Goal: Task Accomplishment & Management: Manage account settings

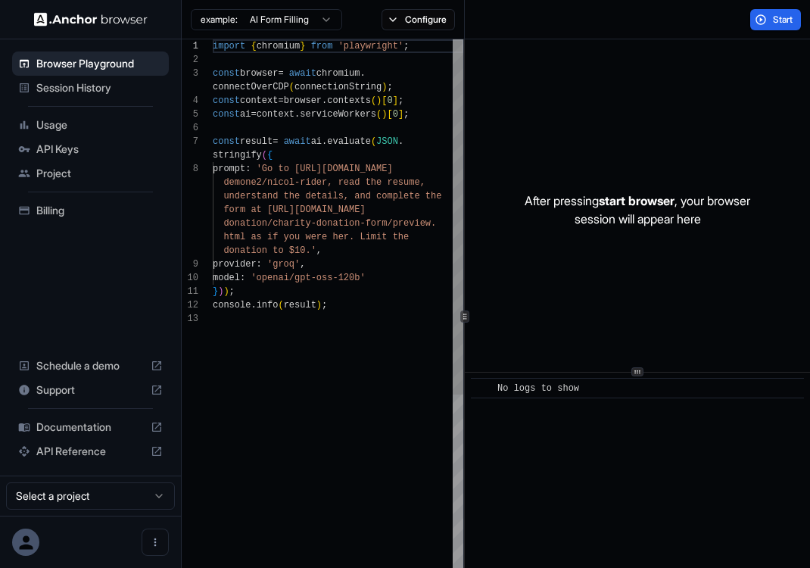
scroll to position [95, 0]
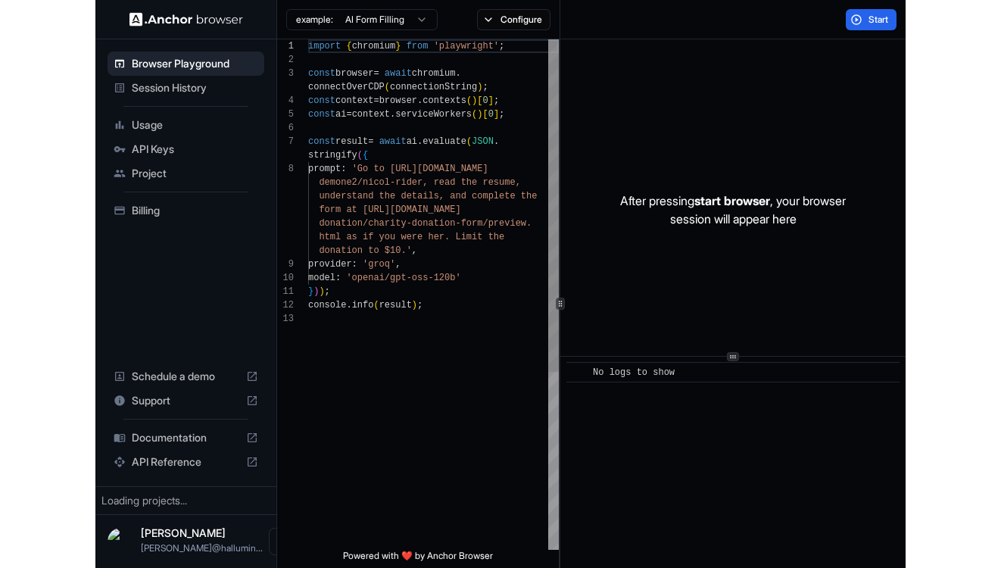
scroll to position [95, 0]
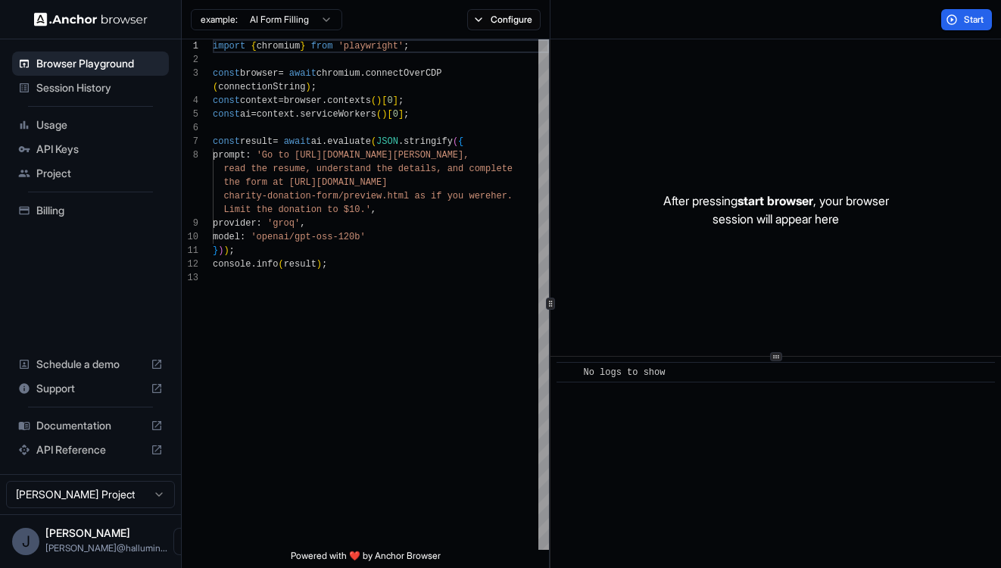
click at [53, 90] on span "Session History" at bounding box center [99, 87] width 126 height 15
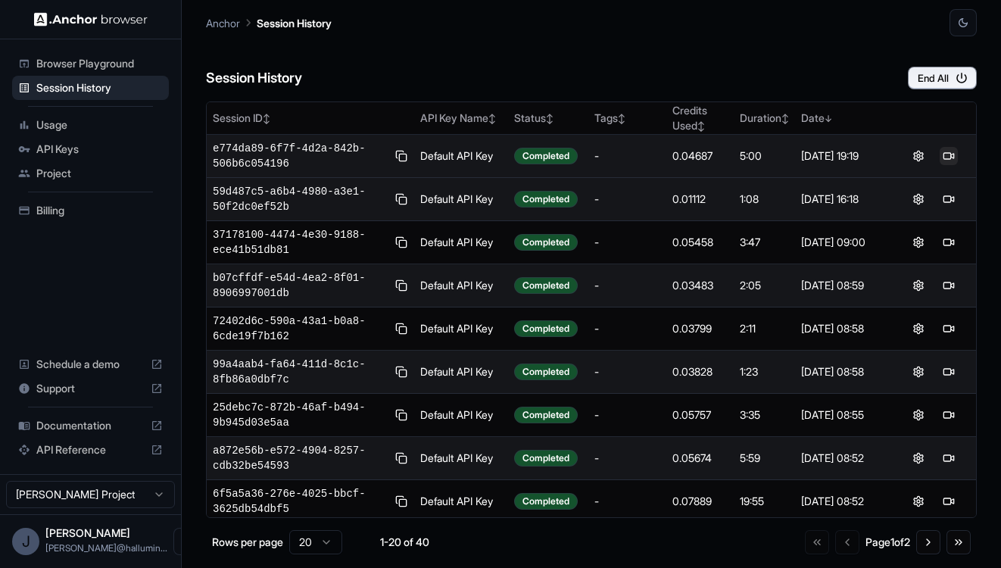
click at [941, 155] on button at bounding box center [949, 156] width 18 height 18
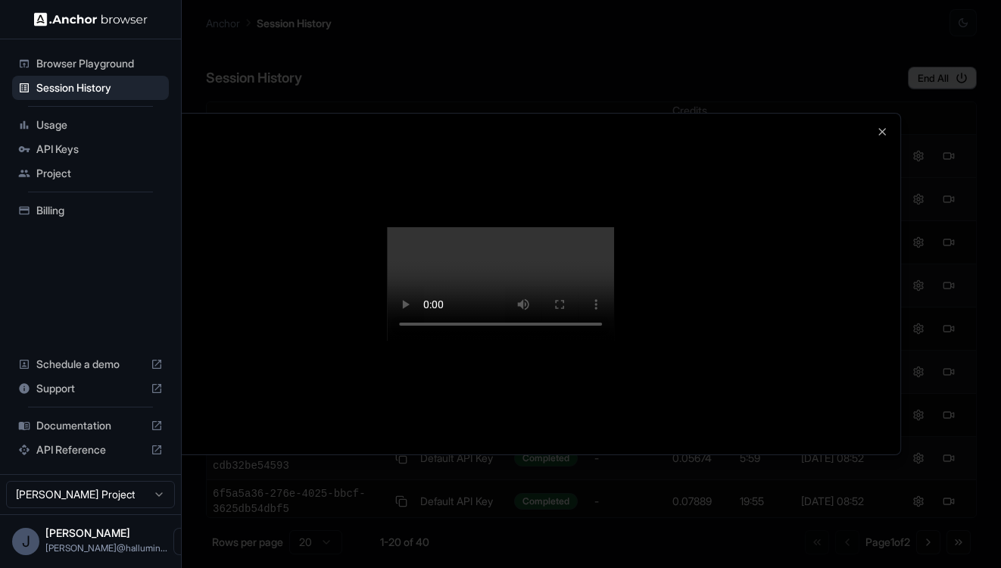
click at [701, 27] on div at bounding box center [500, 284] width 1001 height 568
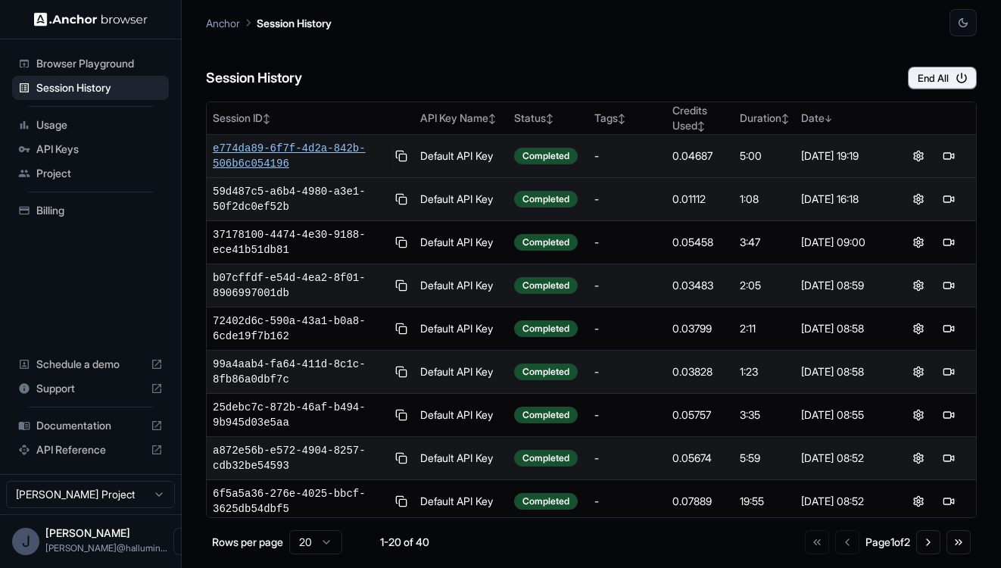
click at [334, 158] on span "e774da89-6f7f-4d2a-842b-506b6c054196" at bounding box center [301, 156] width 176 height 30
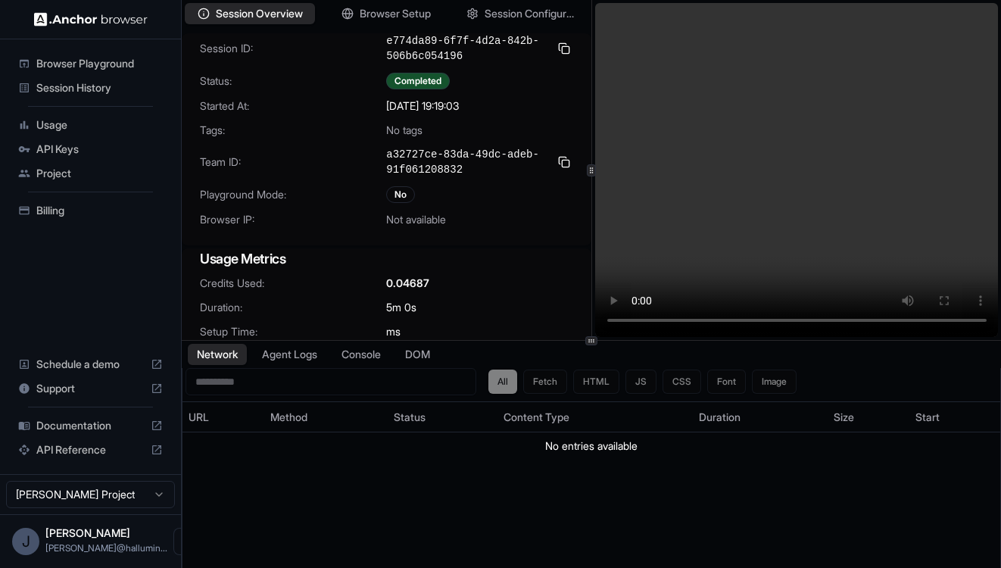
click at [147, 426] on div "Documentation" at bounding box center [90, 425] width 157 height 24
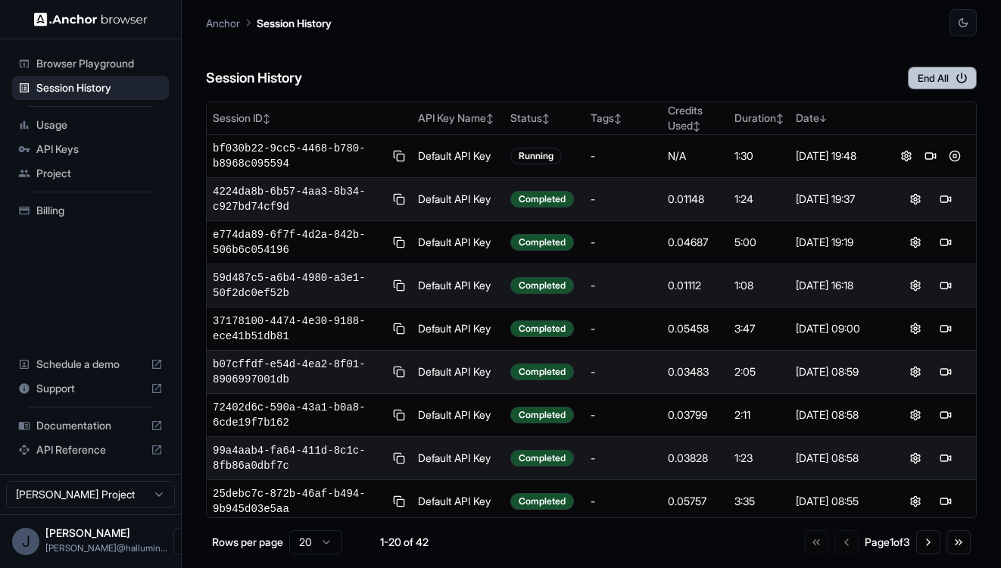
click at [941, 70] on button "End All" at bounding box center [942, 78] width 69 height 23
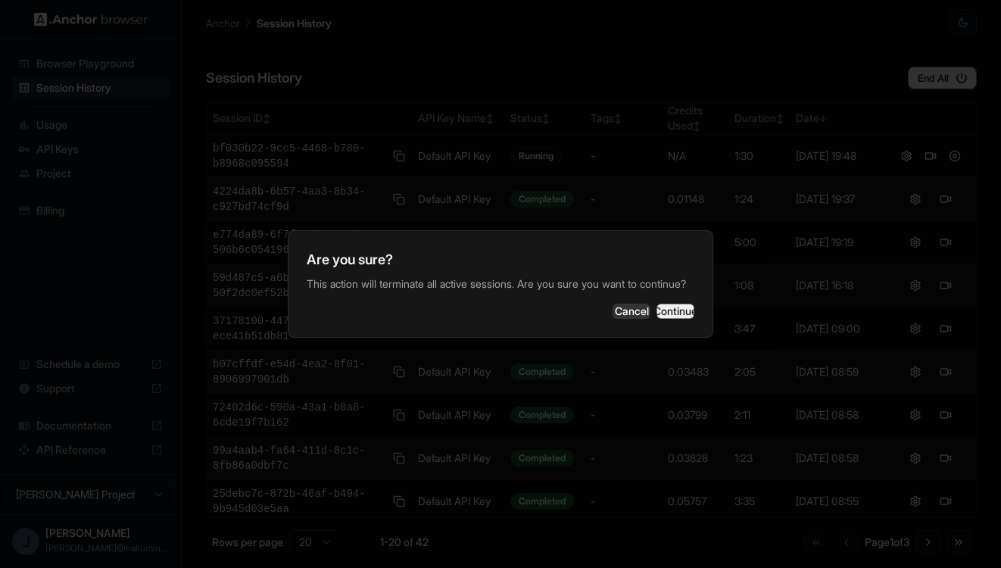
click at [675, 314] on button "Continue" at bounding box center [676, 311] width 38 height 15
